Goal: Find contact information: Find contact information

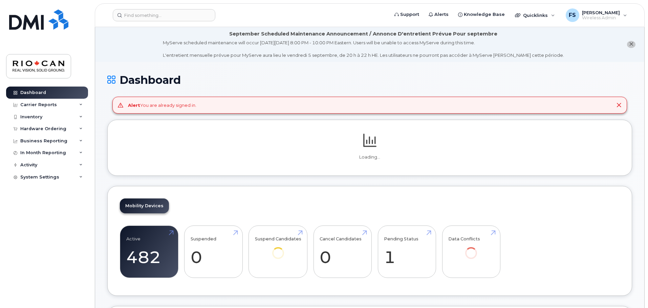
click at [188, 21] on header "Support Alerts Knowledge Base Quicklinks Suspend / Cancel Device Change SIM Car…" at bounding box center [370, 15] width 550 height 24
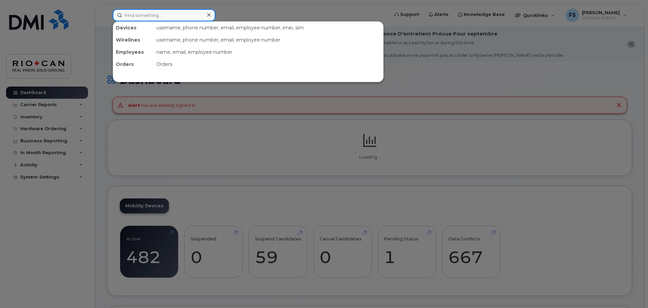
click at [190, 17] on input at bounding box center [164, 15] width 103 height 12
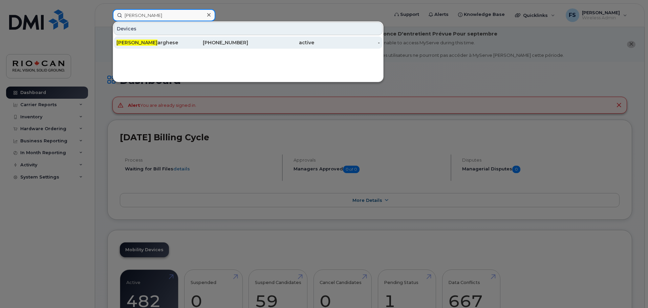
type input "[PERSON_NAME]"
click at [168, 46] on div "[PERSON_NAME]" at bounding box center [149, 42] width 66 height 7
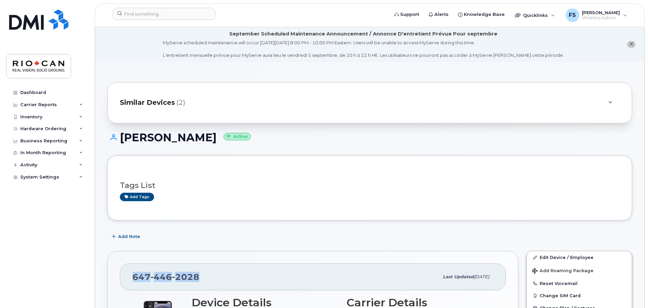
drag, startPoint x: 201, startPoint y: 276, endPoint x: 125, endPoint y: 275, distance: 75.8
click at [125, 275] on div "647 446 2028 Last updated Aug 26, 2025" at bounding box center [313, 277] width 386 height 27
copy span "647 446 2028"
